Goal: Check status

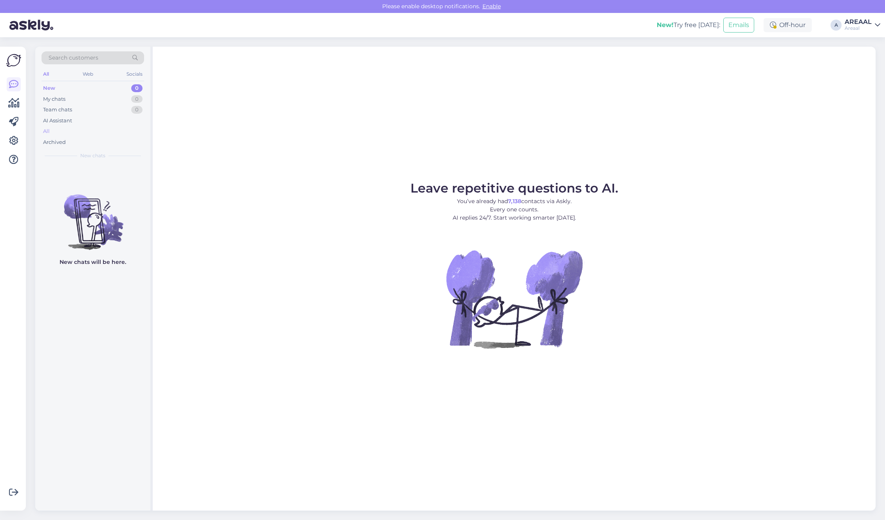
click at [66, 134] on div "All" at bounding box center [93, 131] width 103 height 11
click at [77, 135] on div "All" at bounding box center [93, 131] width 103 height 11
click at [61, 130] on div "All" at bounding box center [93, 131] width 103 height 11
click at [112, 138] on div "Archived" at bounding box center [93, 142] width 103 height 11
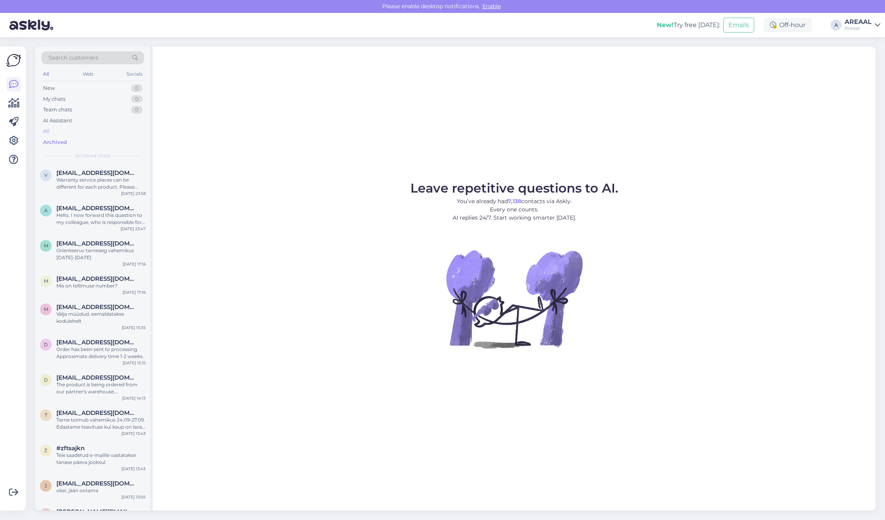
click at [112, 134] on div "All" at bounding box center [93, 131] width 103 height 11
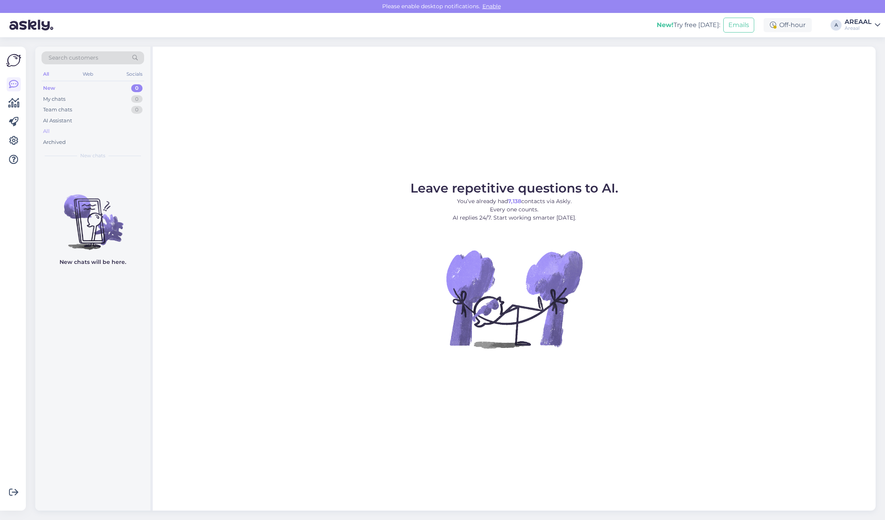
click at [102, 129] on div "All" at bounding box center [93, 131] width 103 height 11
click at [121, 126] on div "All" at bounding box center [93, 131] width 103 height 11
click at [663, 134] on div "Leave repetitive questions to AI. You’ve already had 7,138 contacts via Askly. …" at bounding box center [514, 277] width 723 height 461
click at [576, 104] on div "Leave repetitive questions to AI. You’ve already had 7,138 contacts via Askly. …" at bounding box center [514, 277] width 723 height 461
click at [49, 125] on div "AI Assistant" at bounding box center [93, 120] width 103 height 11
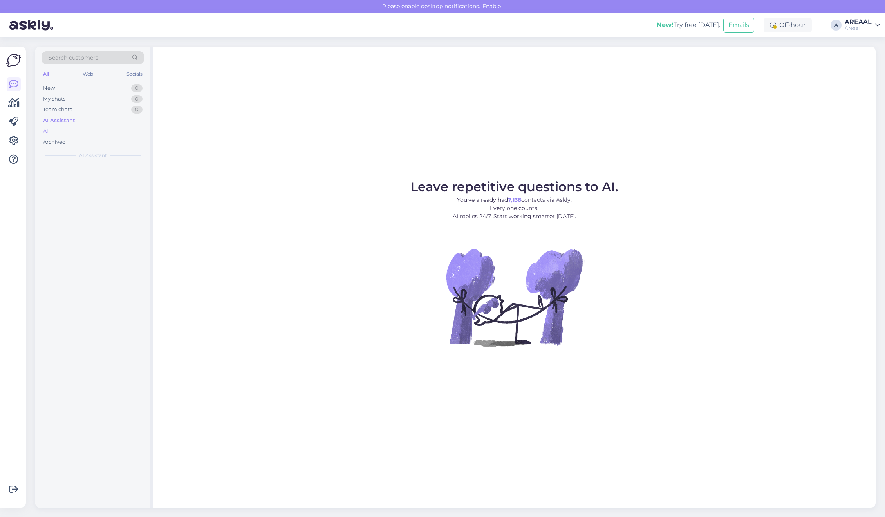
click at [52, 130] on div "All" at bounding box center [93, 131] width 103 height 11
click at [69, 130] on div "All" at bounding box center [93, 131] width 103 height 11
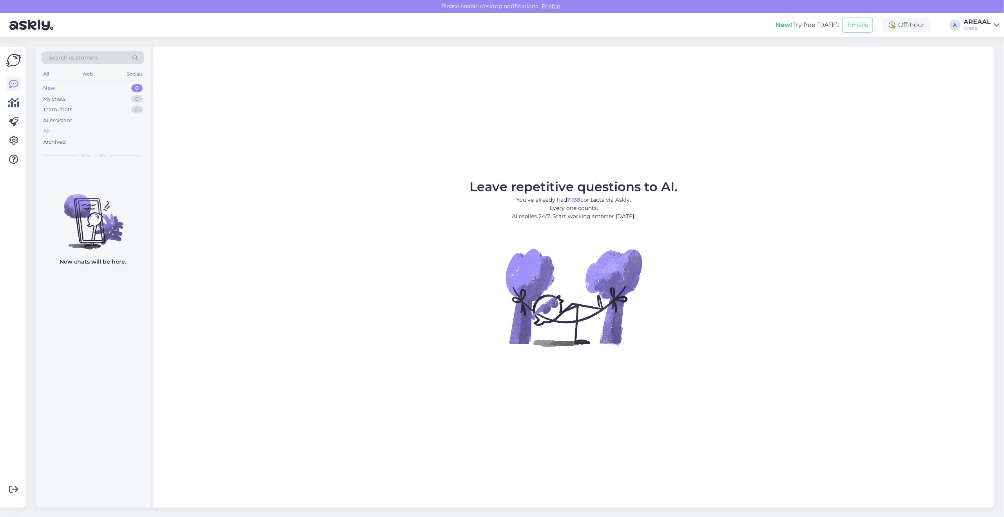
click at [107, 130] on div "All" at bounding box center [93, 131] width 103 height 11
click at [83, 129] on div "All" at bounding box center [93, 131] width 103 height 11
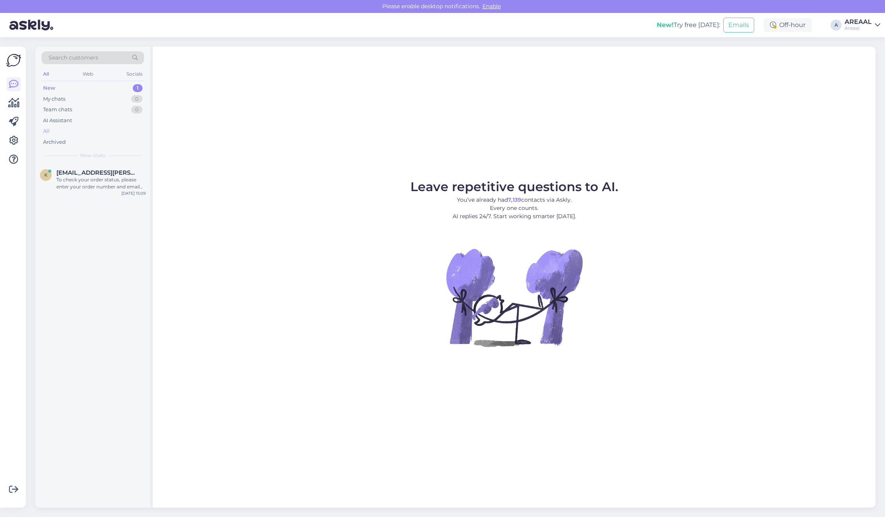
click at [61, 135] on div "All" at bounding box center [93, 131] width 103 height 11
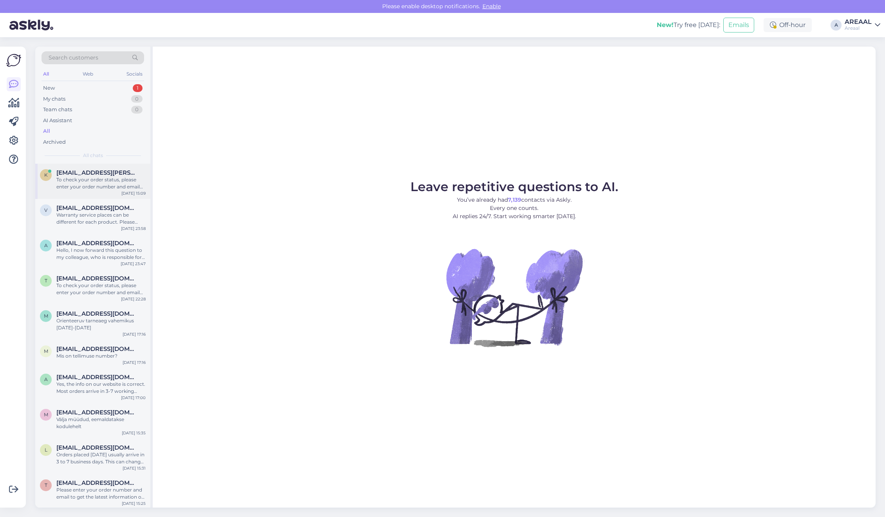
click at [89, 179] on div "To check your order status, please enter your order number and email here: - [U…" at bounding box center [100, 183] width 89 height 14
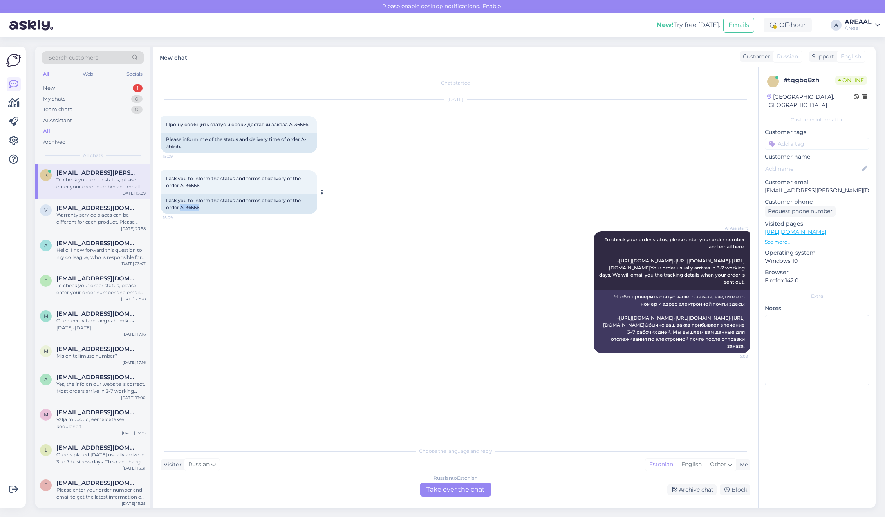
drag, startPoint x: 181, startPoint y: 208, endPoint x: 199, endPoint y: 211, distance: 18.6
click at [199, 211] on div "I ask you to inform the status and terms of delivery of the order A-36666." at bounding box center [239, 204] width 157 height 20
copy div "A-36666"
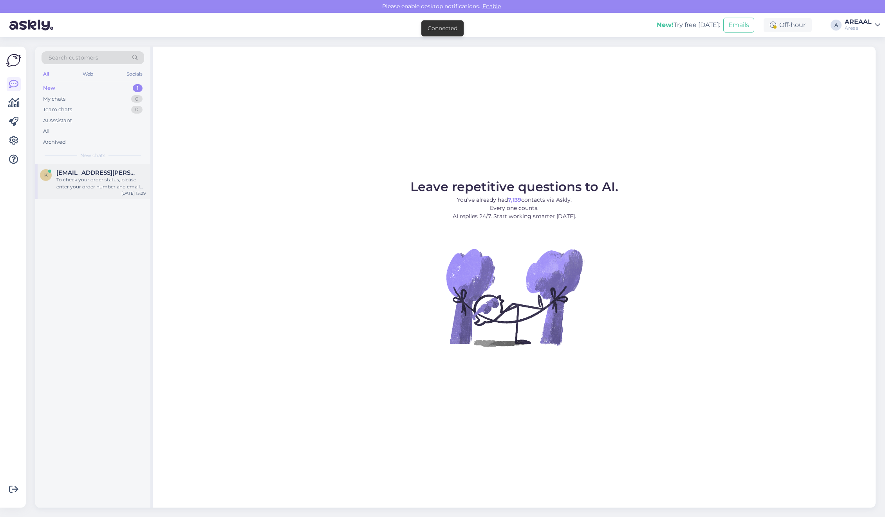
click at [122, 181] on div "To check your order status, please enter your order number and email here: - ht…" at bounding box center [100, 183] width 89 height 14
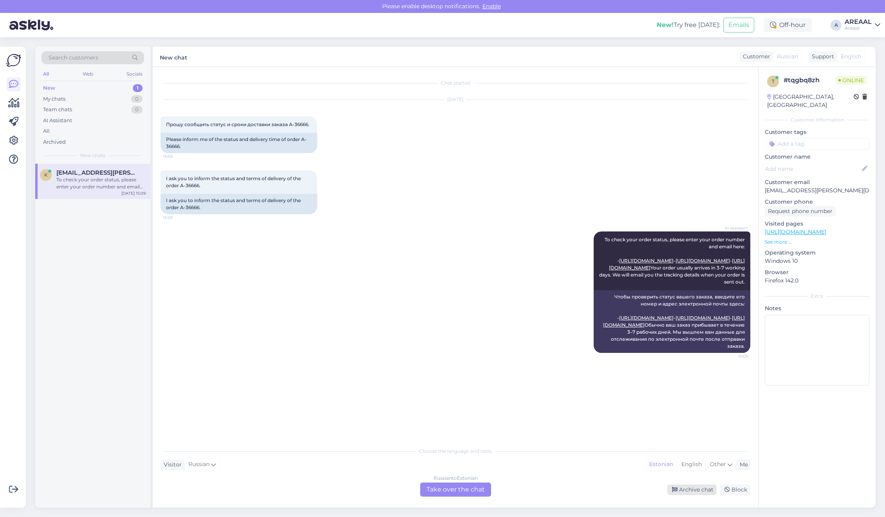
click at [688, 488] on div "Archive chat" at bounding box center [692, 490] width 49 height 11
